Goal: Transaction & Acquisition: Purchase product/service

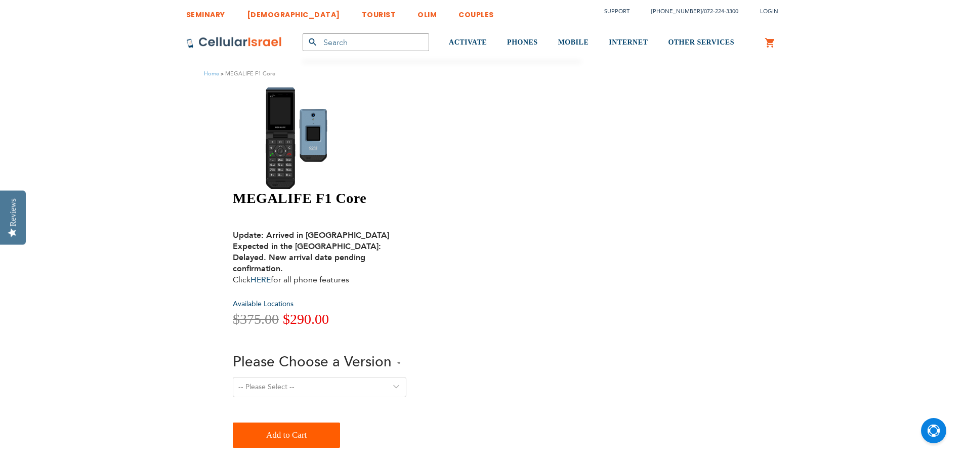
click at [406, 377] on select "-- Please Select -- Version 1. Talk - Voice only, no texting Version 2. Text - …" at bounding box center [320, 387] width 174 height 20
select select "Version 5. Talk, Text, Media and drive - includes all apps mentioned above"
click at [406, 377] on select "-- Please Select -- Version 1. Talk - Voice only, no texting Version 2. Text - …" at bounding box center [320, 387] width 174 height 20
click at [307, 425] on span "Add to Cart" at bounding box center [286, 435] width 40 height 20
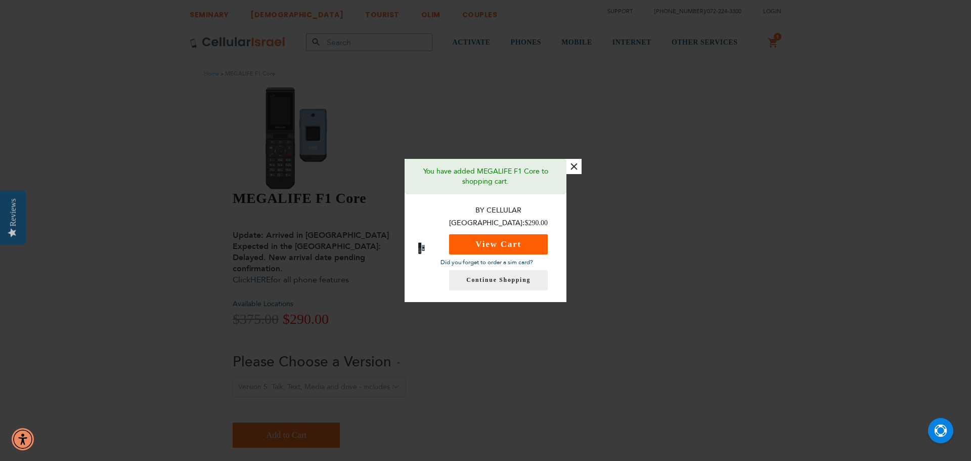
click at [547, 234] on button "View Cart" at bounding box center [498, 244] width 99 height 20
